Goal: Task Accomplishment & Management: Manage account settings

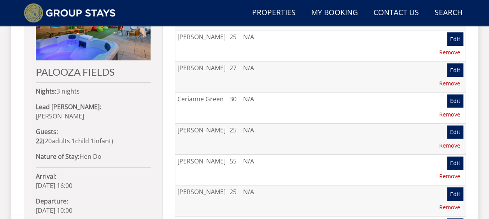
scroll to position [365, 0]
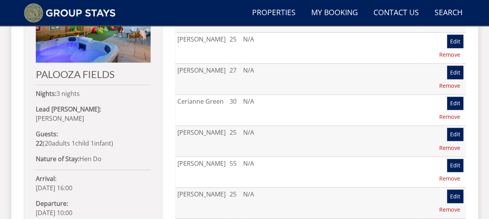
click at [72, 139] on span "1 child [PERSON_NAME]" at bounding box center [79, 143] width 19 height 9
click at [42, 139] on strong "22" at bounding box center [39, 143] width 7 height 9
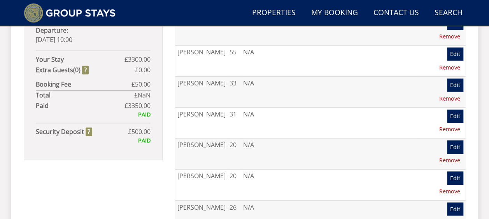
scroll to position [557, 0]
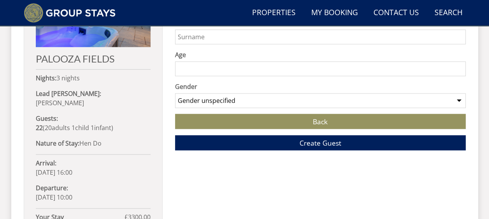
scroll to position [467, 0]
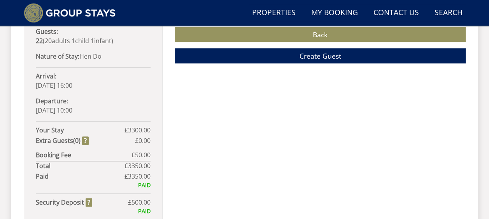
click at [49, 37] on span "20" at bounding box center [48, 41] width 7 height 9
drag, startPoint x: 49, startPoint y: 30, endPoint x: 40, endPoint y: 33, distance: 9.6
click at [40, 37] on strong "22" at bounding box center [39, 41] width 7 height 9
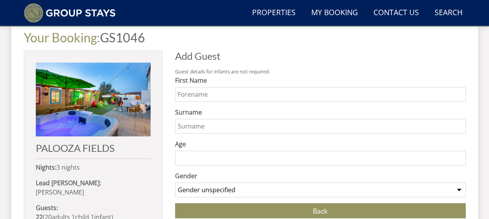
scroll to position [275, 0]
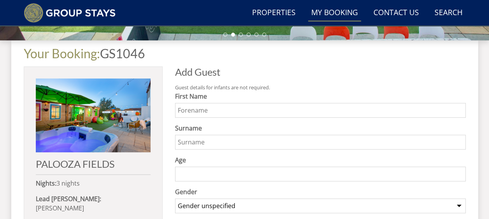
click at [335, 16] on link "My Booking" at bounding box center [334, 12] width 53 height 17
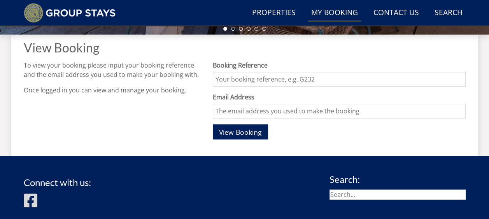
scroll to position [279, 0]
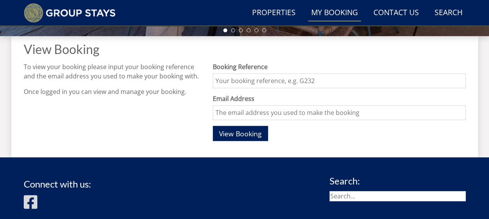
click at [278, 82] on input "Booking Reference" at bounding box center [339, 80] width 252 height 15
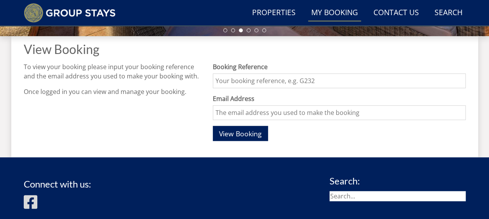
click at [304, 85] on input "Booking Reference" at bounding box center [339, 80] width 252 height 15
type input "S"
type input "GS1046"
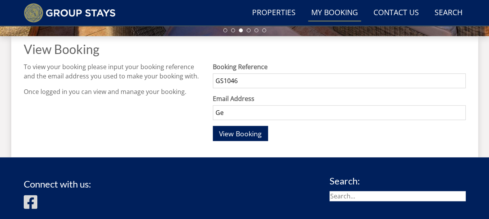
type input "[PERSON_NAME][EMAIL_ADDRESS][PERSON_NAME][DOMAIN_NAME]"
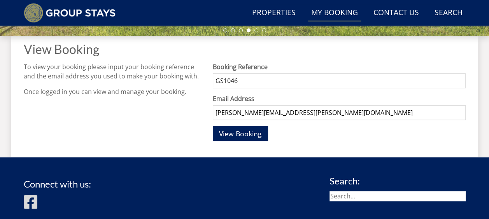
click at [233, 146] on div "View Booking To view your booking please input your booking reference and the e…" at bounding box center [244, 96] width 467 height 121
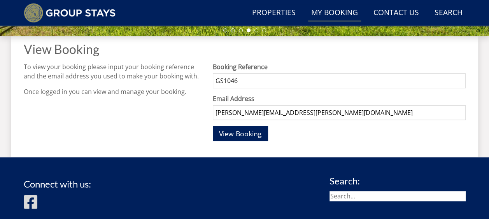
click at [233, 141] on div "Booking Reference GS1046 Email Address [PERSON_NAME][EMAIL_ADDRESS][PERSON_NAME…" at bounding box center [339, 103] width 252 height 83
click at [233, 136] on span "View Booking" at bounding box center [240, 133] width 43 height 9
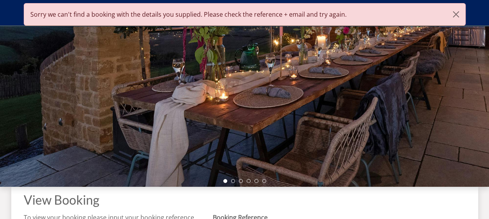
scroll to position [393, 0]
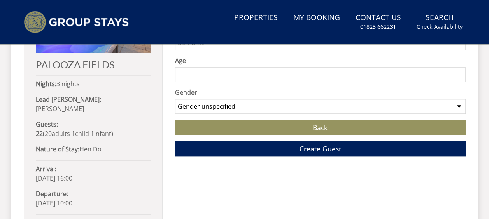
scroll to position [275, 0]
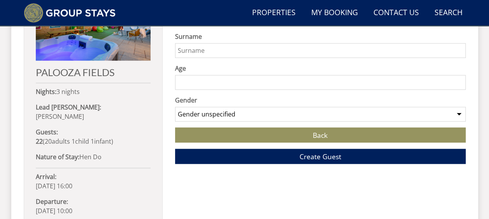
scroll to position [344, 0]
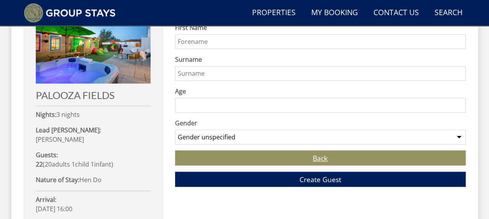
click at [353, 150] on link "Back" at bounding box center [320, 157] width 290 height 15
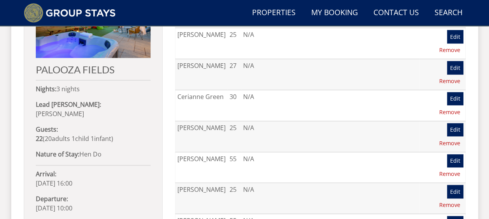
scroll to position [369, 0]
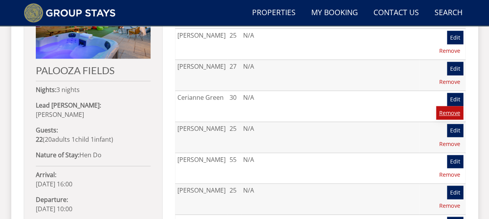
click at [449, 106] on link "Remove" at bounding box center [449, 112] width 27 height 13
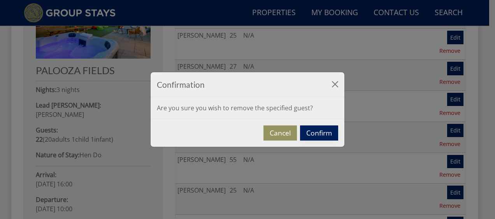
click at [317, 133] on button "Confirm" at bounding box center [319, 133] width 38 height 15
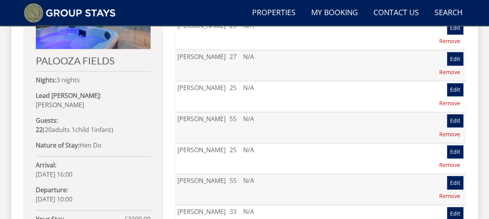
scroll to position [243, 0]
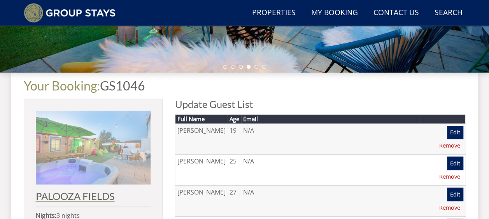
click at [106, 162] on img at bounding box center [93, 148] width 115 height 74
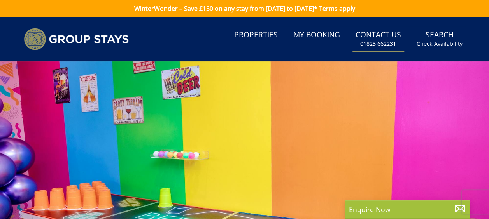
click at [377, 41] on small "01823 662231" at bounding box center [378, 44] width 36 height 8
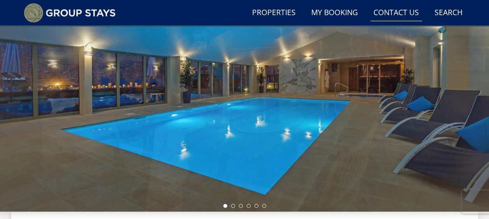
scroll to position [75, 0]
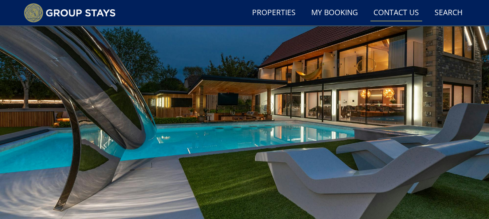
drag, startPoint x: 488, startPoint y: 50, endPoint x: 494, endPoint y: 95, distance: 45.8
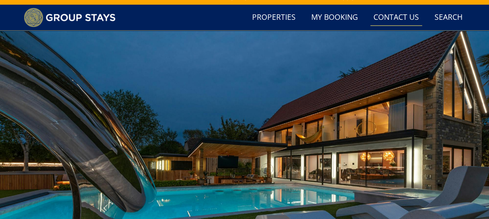
scroll to position [0, 0]
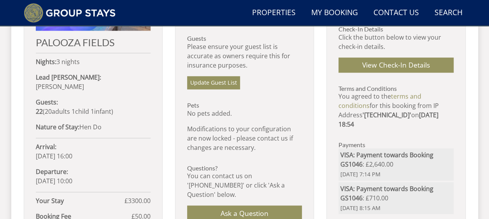
scroll to position [397, 0]
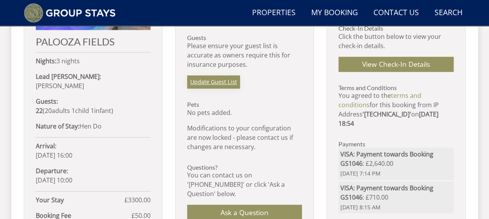
click at [226, 82] on link "Update Guest List" at bounding box center [213, 81] width 53 height 13
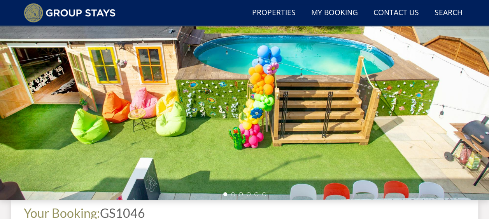
scroll to position [116, 0]
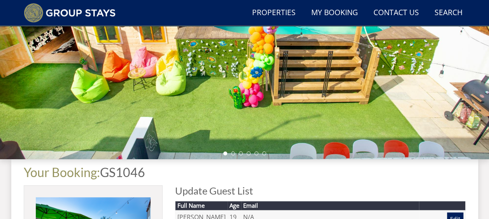
scroll to position [63, 0]
